Goal: Task Accomplishment & Management: Complete application form

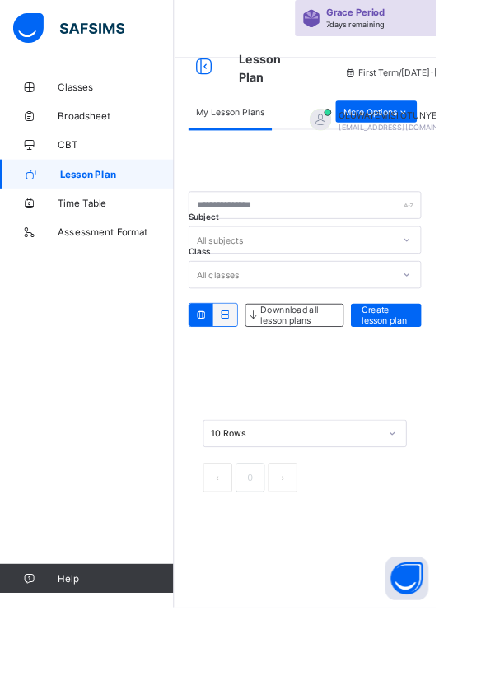
click at [404, 130] on span "OLUWAYEMISI OTUNYE" at bounding box center [458, 131] width 146 height 12
click at [341, 180] on div "Subject All subjects Class All classes Downnload all lesson plans Create lesson…" at bounding box center [346, 361] width 264 height 428
click at [455, 126] on span "OLUWAYEMISI OTUNYE" at bounding box center [458, 131] width 146 height 12
click at [454, 126] on span "OLUWAYEMISI OTUNYE" at bounding box center [458, 131] width 146 height 12
click at [415, 126] on span "OLUWAYEMISI OTUNYE" at bounding box center [458, 131] width 146 height 12
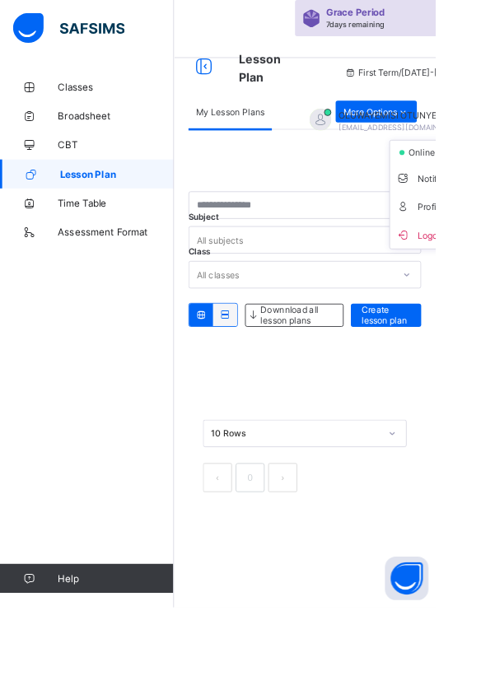
click at [408, 124] on div "OLUWAYEMISI OTUNYE [EMAIL_ADDRESS][DOMAIN_NAME]" at bounding box center [450, 137] width 231 height 27
click at [460, 125] on span "OLUWAYEMISI OTUNYE" at bounding box center [458, 131] width 146 height 12
click at [327, 175] on div "Subject All subjects Class All classes Downnload all lesson plans Create lesson…" at bounding box center [346, 361] width 264 height 428
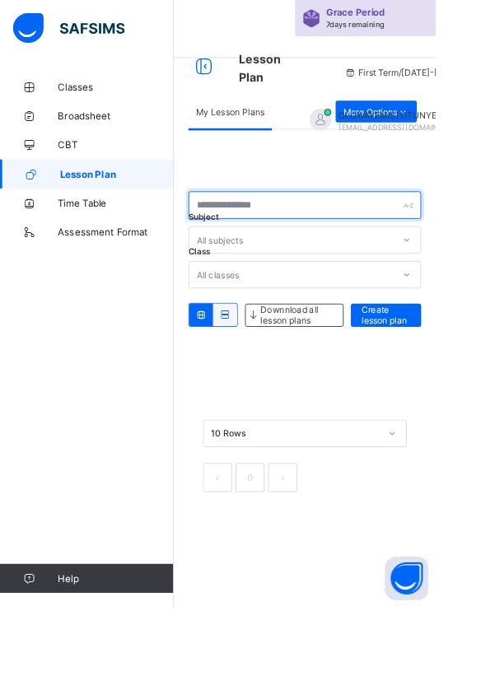
click at [257, 236] on input "text" at bounding box center [346, 233] width 264 height 31
click at [436, 354] on span "Create lesson plan" at bounding box center [438, 358] width 55 height 25
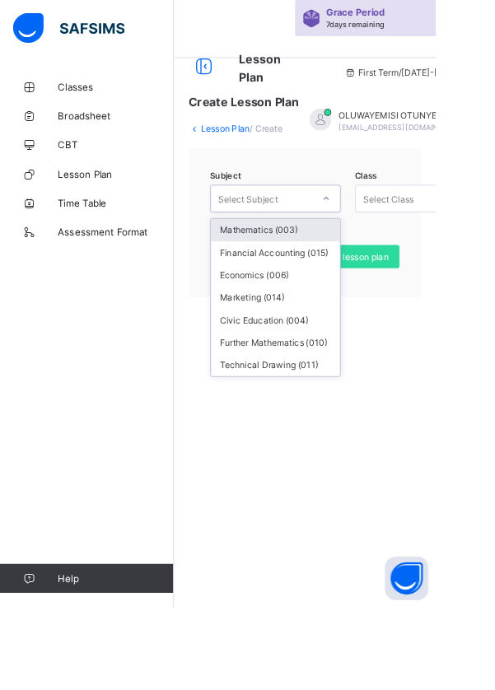
click at [278, 263] on div "Mathematics (003)" at bounding box center [313, 262] width 147 height 26
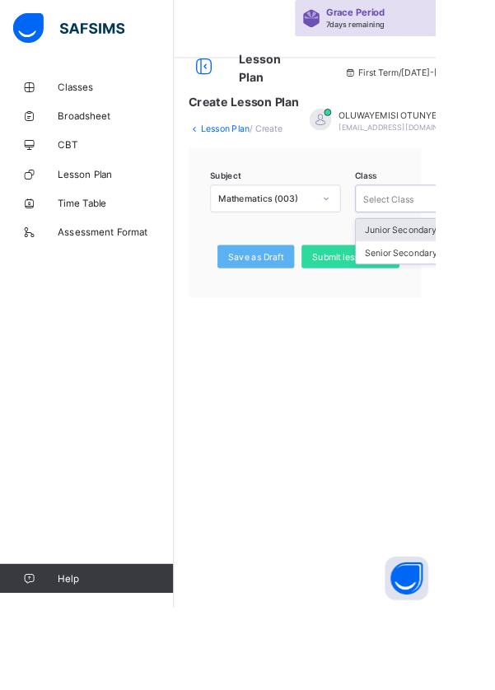
click at [436, 286] on div "Senior Secondary 3 - A" at bounding box center [478, 287] width 147 height 26
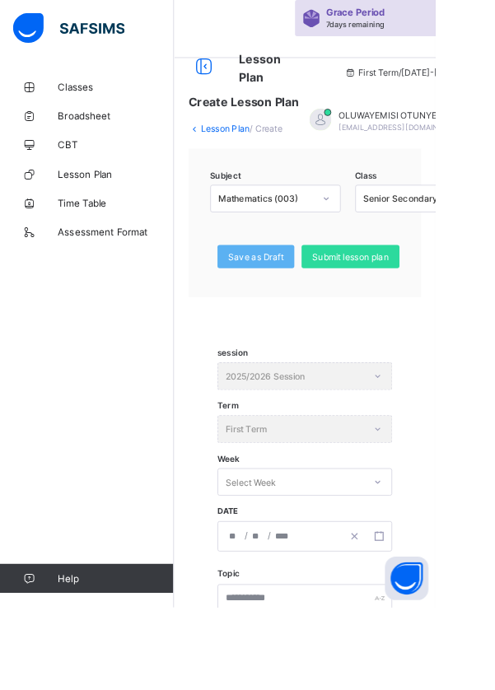
click at [394, 294] on span "Submit lesson plan" at bounding box center [398, 292] width 87 height 12
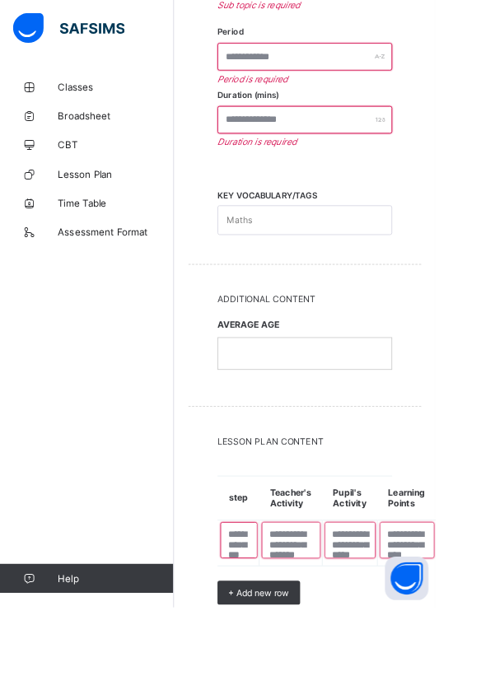
scroll to position [822, 0]
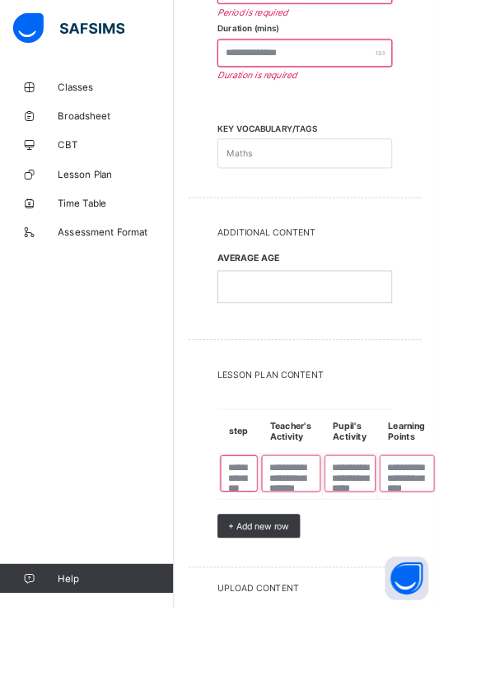
scroll to position [982, 0]
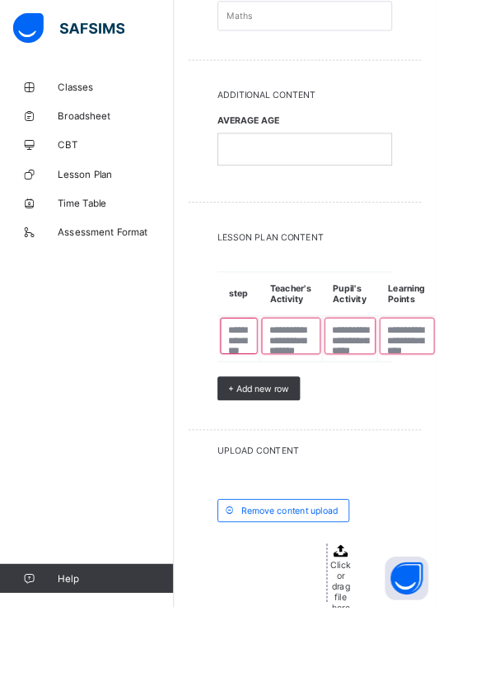
scroll to position [1007, 0]
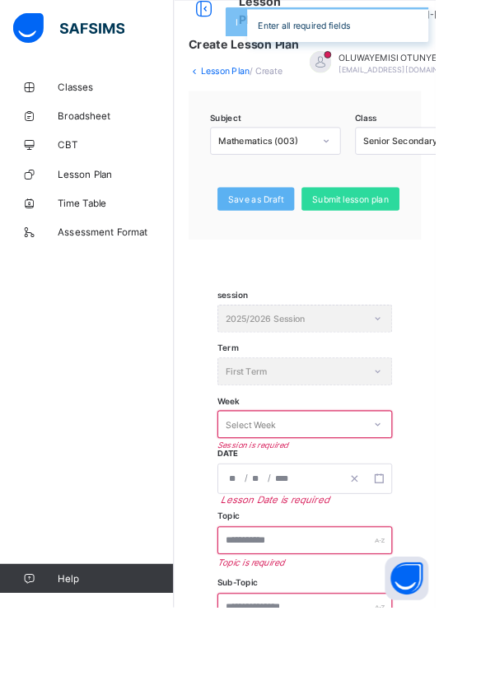
scroll to position [0, 0]
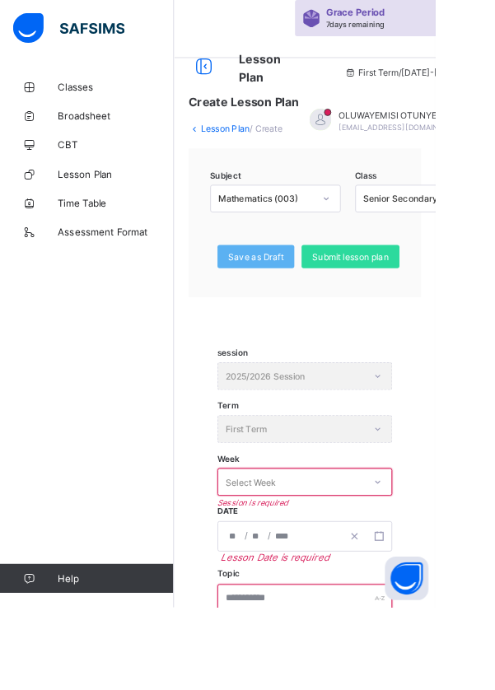
click at [264, 149] on link "Lesson Plan" at bounding box center [256, 146] width 56 height 12
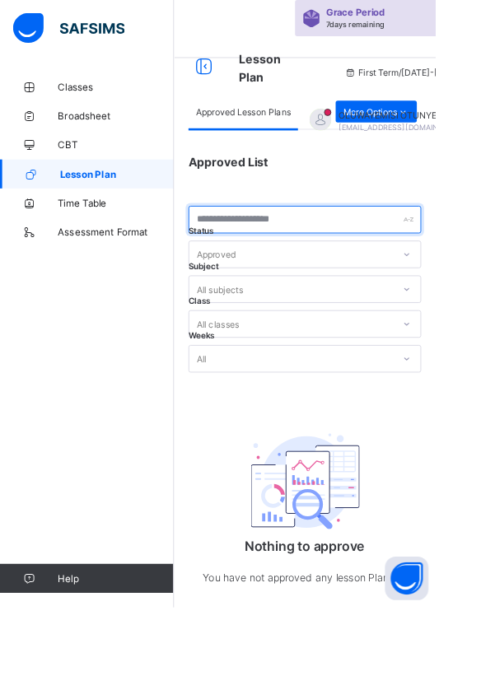
click at [283, 250] on input "text" at bounding box center [346, 249] width 264 height 31
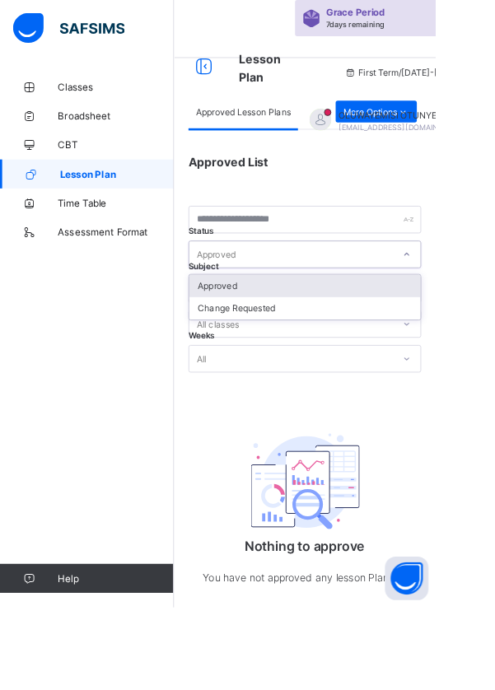
click at [144, 331] on div "Classes Broadsheet CBT Lesson Plan Time Table Assessment Format Help" at bounding box center [99, 378] width 198 height 625
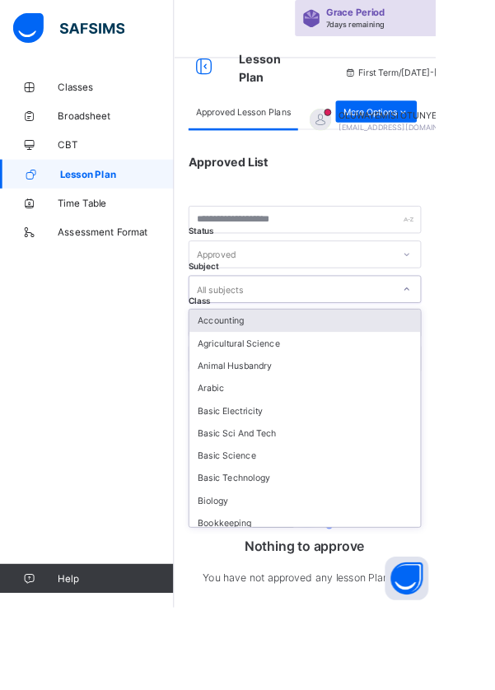
click at [129, 353] on div "Classes Broadsheet CBT Lesson Plan Time Table Assessment Format Help" at bounding box center [99, 378] width 198 height 625
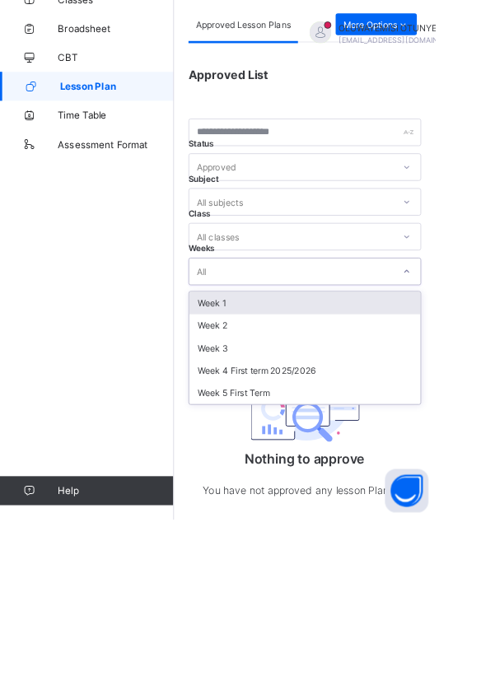
click at [134, 410] on div "Classes Broadsheet CBT Lesson Plan Time Table Assessment Format Help" at bounding box center [99, 378] width 198 height 625
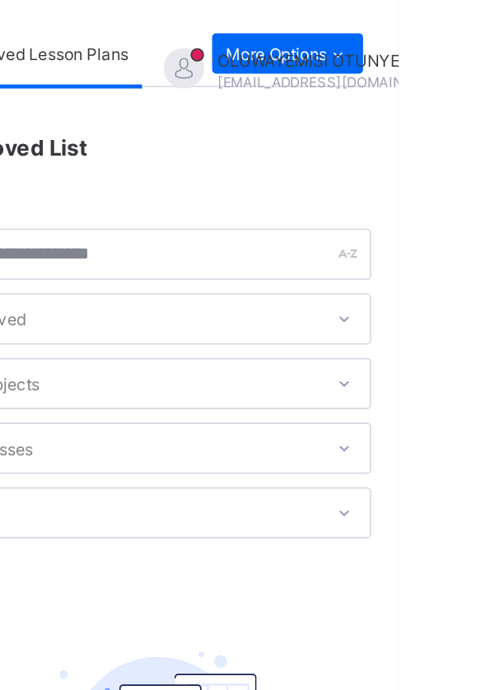
click at [456, 125] on span "OLUWAYEMISI OTUNYE" at bounding box center [458, 131] width 146 height 12
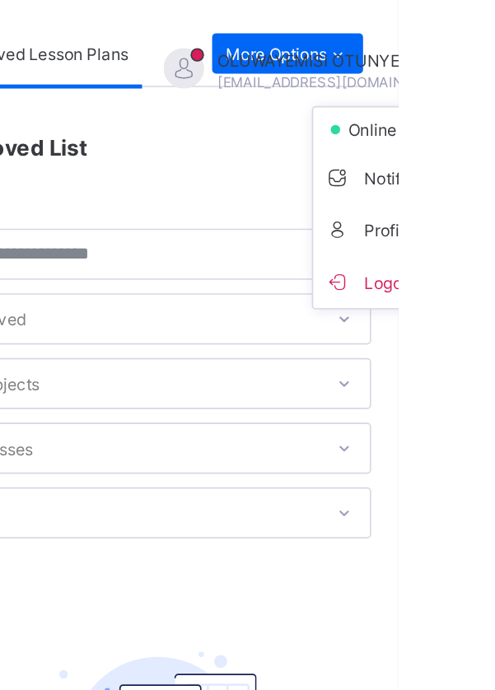
click at [457, 124] on div "OLUWAYEMISI OTUNYE [EMAIL_ADDRESS][DOMAIN_NAME]" at bounding box center [450, 137] width 231 height 27
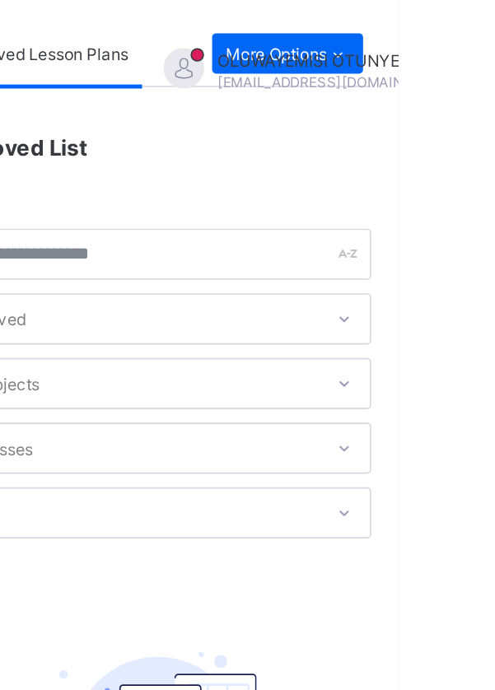
click at [461, 115] on div "Grace Period 7 days remaining First Term / 2025-2026 OLUWAYEMISI OTUNYE otunyeo…" at bounding box center [458, 75] width 246 height 151
click at [457, 124] on div "OLUWAYEMISI OTUNYE [EMAIL_ADDRESS][DOMAIN_NAME]" at bounding box center [450, 137] width 231 height 27
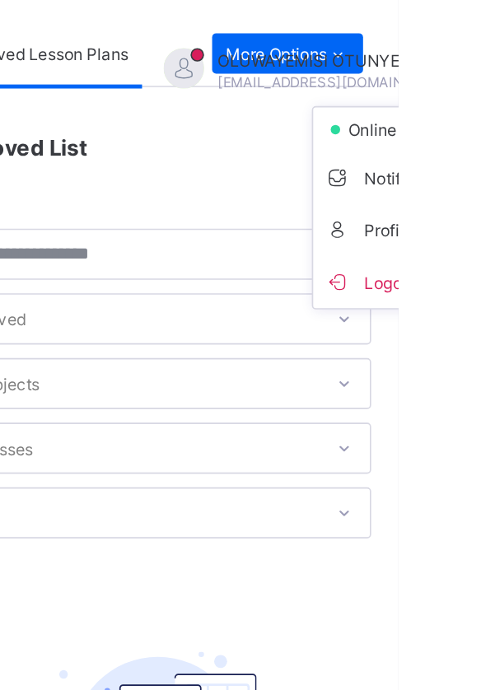
click at [373, 214] on div "Approved List Status Approved Subject All subjects Class All classes Weeks All …" at bounding box center [346, 423] width 264 height 552
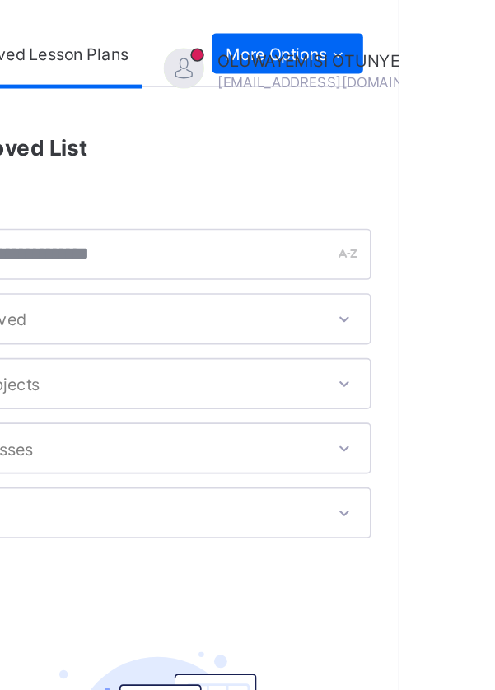
click at [426, 115] on div "Grace Period 7 days remaining First Term / 2025-2026 OLUWAYEMISI OTUNYE otunyeo…" at bounding box center [458, 75] width 246 height 151
click at [461, 118] on div "Grace Period 7 days remaining First Term / 2025-2026 OLUWAYEMISI OTUNYE otunyeo…" at bounding box center [458, 75] width 246 height 151
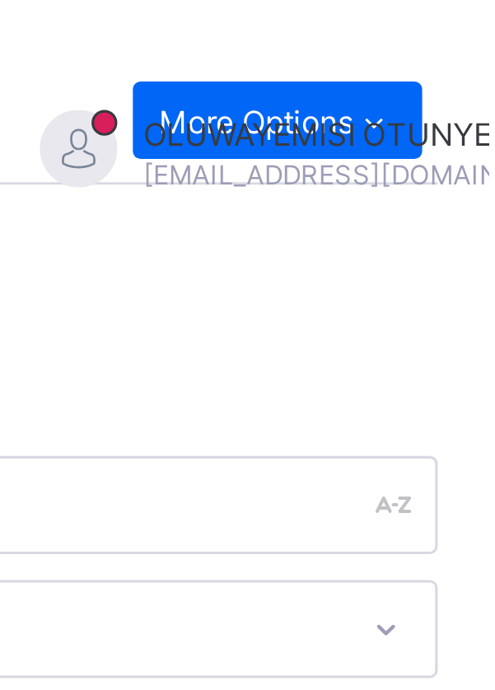
click at [457, 124] on div "OLUWAYEMISI OTUNYE [EMAIL_ADDRESS][DOMAIN_NAME]" at bounding box center [450, 137] width 231 height 27
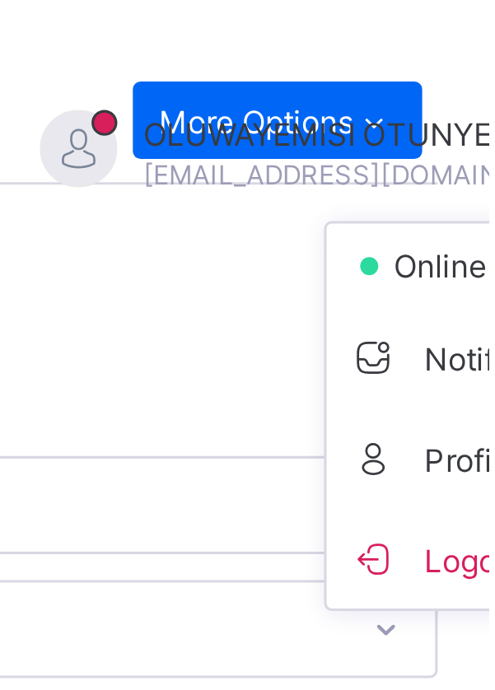
click at [458, 124] on div "OLUWAYEMISI OTUNYE [EMAIL_ADDRESS][DOMAIN_NAME]" at bounding box center [450, 137] width 231 height 27
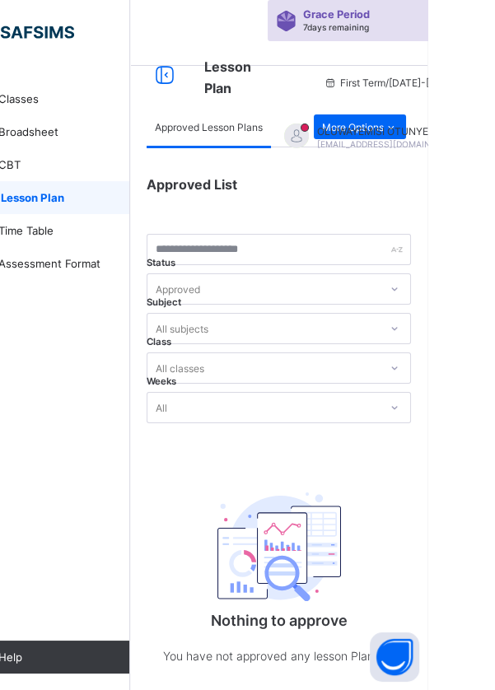
click at [454, 110] on div "First Term / 2025-2026" at bounding box center [458, 82] width 246 height 66
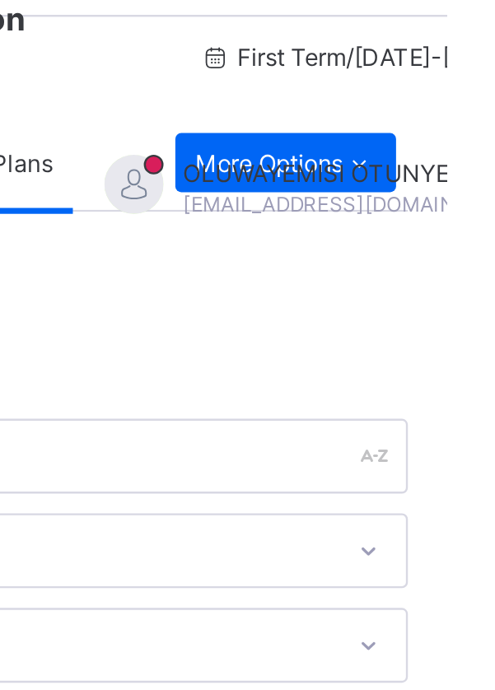
click at [457, 124] on div "OLUWAYEMISI OTUNYE [EMAIL_ADDRESS][DOMAIN_NAME]" at bounding box center [450, 137] width 231 height 27
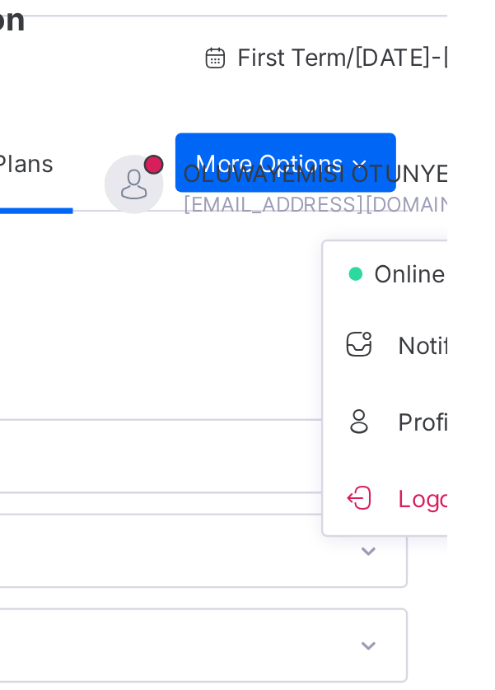
click at [461, 124] on div "OLUWAYEMISI OTUNYE [EMAIL_ADDRESS][DOMAIN_NAME]" at bounding box center [450, 137] width 231 height 27
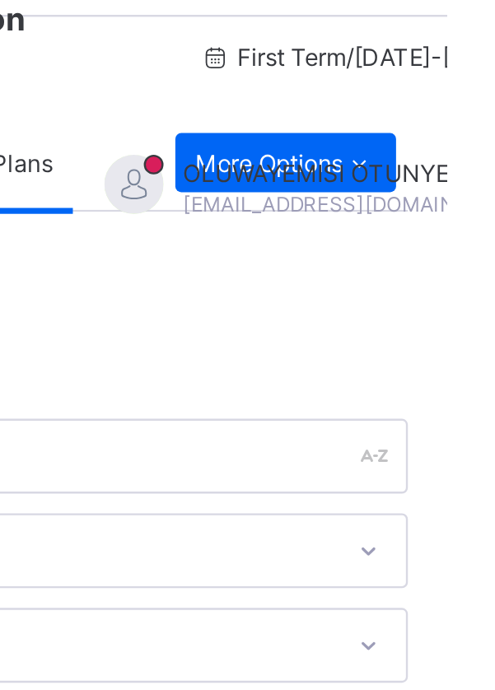
click at [460, 124] on div "OLUWAYEMISI OTUNYE [EMAIL_ADDRESS][DOMAIN_NAME]" at bounding box center [450, 137] width 231 height 27
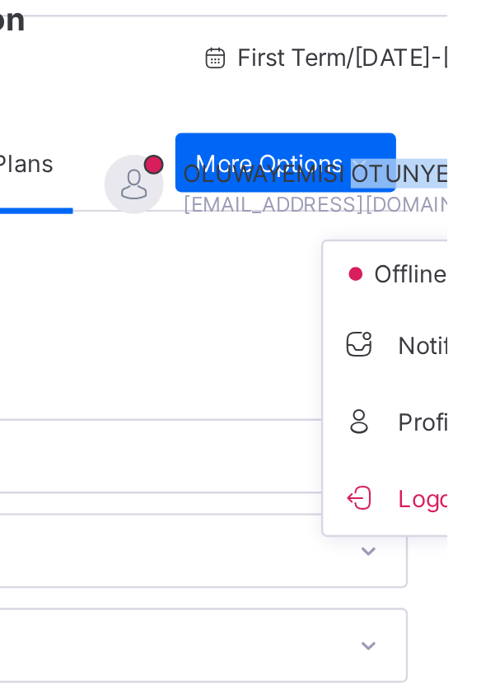
click at [492, 106] on div "First Term / 2025-2026" at bounding box center [458, 82] width 246 height 66
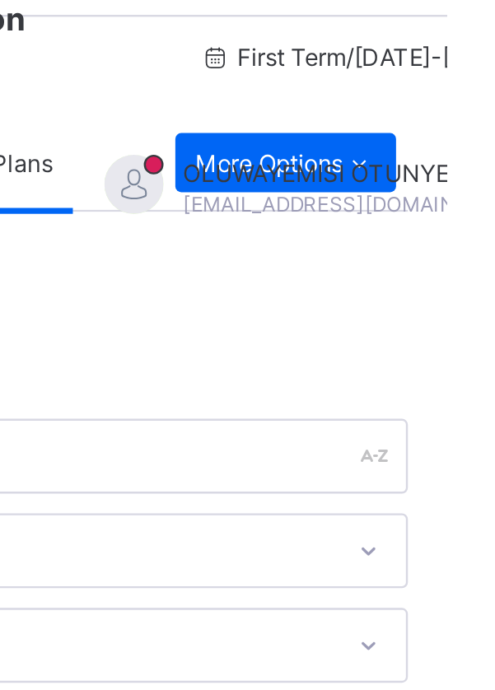
click at [457, 124] on div "OLUWAYEMISI OTUNYE [EMAIL_ADDRESS][DOMAIN_NAME]" at bounding box center [450, 137] width 231 height 27
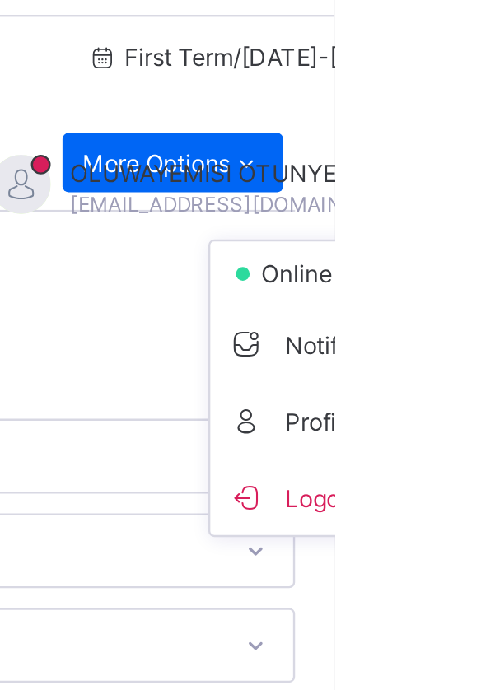
click at [458, 124] on div "OLUWAYEMISI OTUNYE [EMAIL_ADDRESS][DOMAIN_NAME]" at bounding box center [450, 137] width 231 height 27
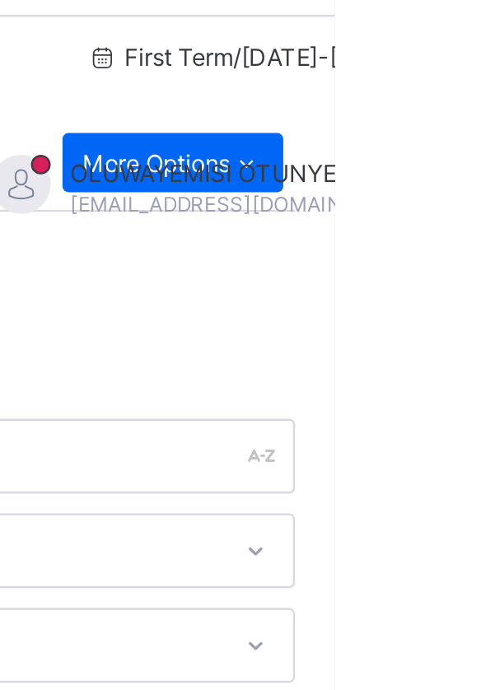
click at [461, 124] on div "OLUWAYEMISI OTUNYE [EMAIL_ADDRESS][DOMAIN_NAME]" at bounding box center [450, 137] width 231 height 27
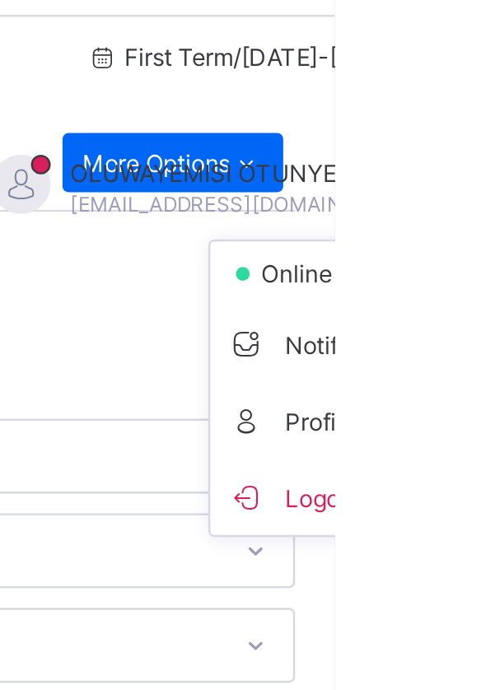
click at [385, 94] on div "First Term / 2025-2026" at bounding box center [458, 82] width 246 height 66
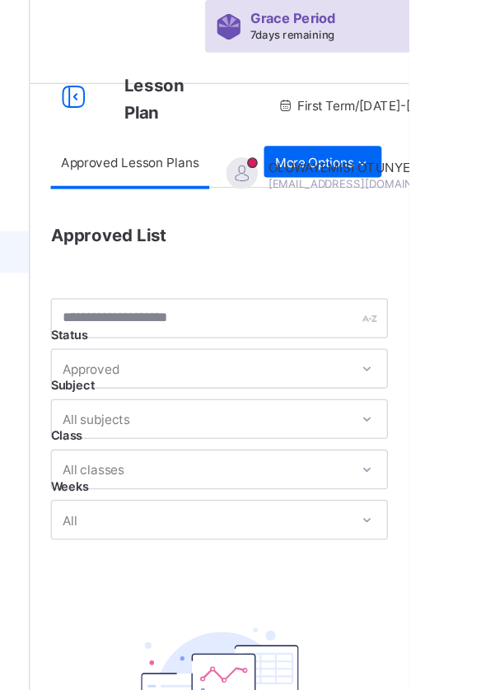
click at [456, 125] on span "OLUWAYEMISI OTUNYE" at bounding box center [458, 131] width 146 height 12
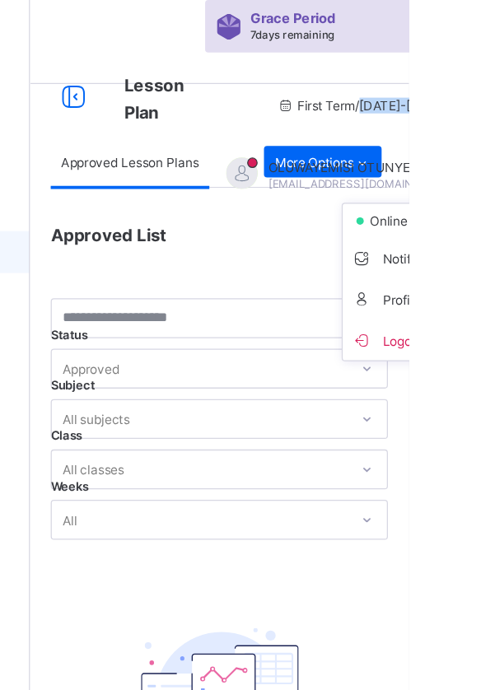
click at [391, 103] on div "First Term / 2025-2026" at bounding box center [458, 82] width 246 height 66
